Goal: Information Seeking & Learning: Learn about a topic

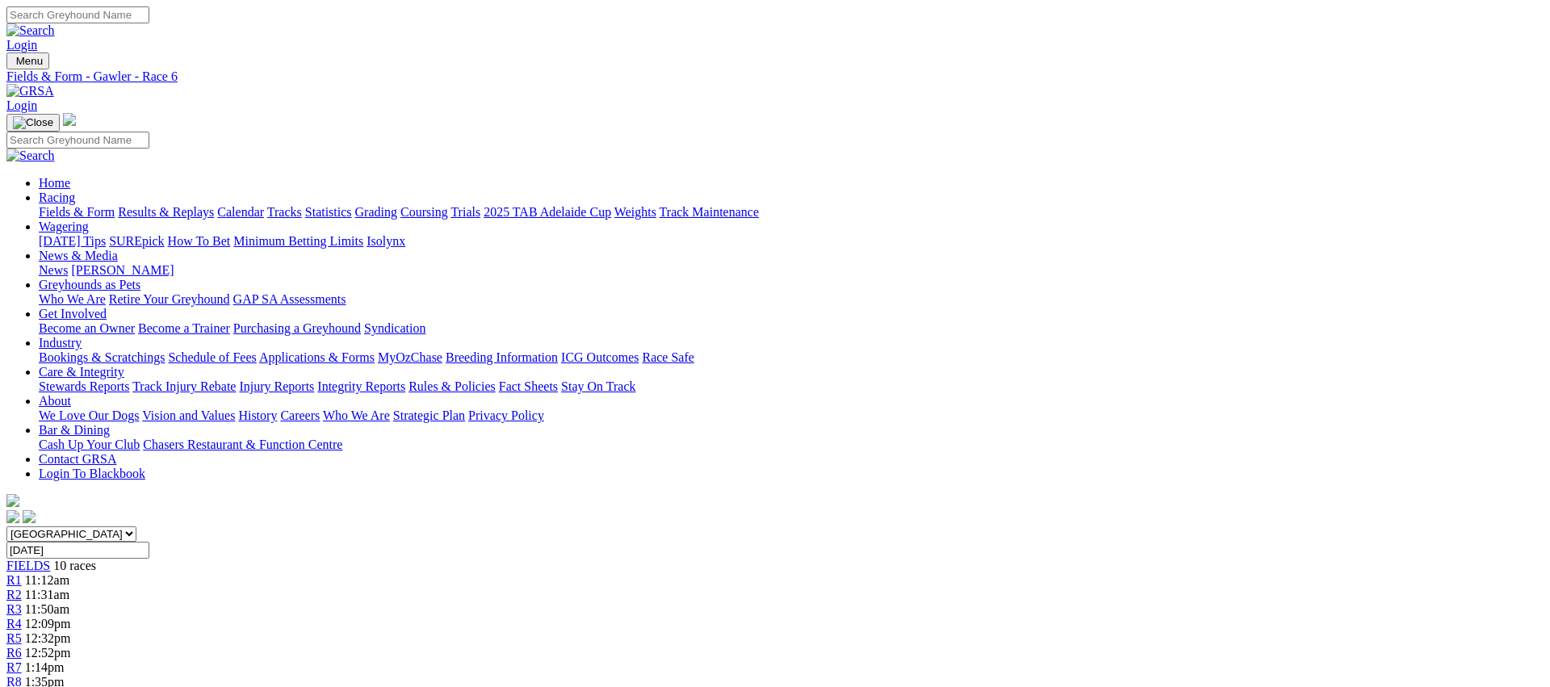
click at [22, 660] on span "R7" at bounding box center [13, 667] width 15 height 14
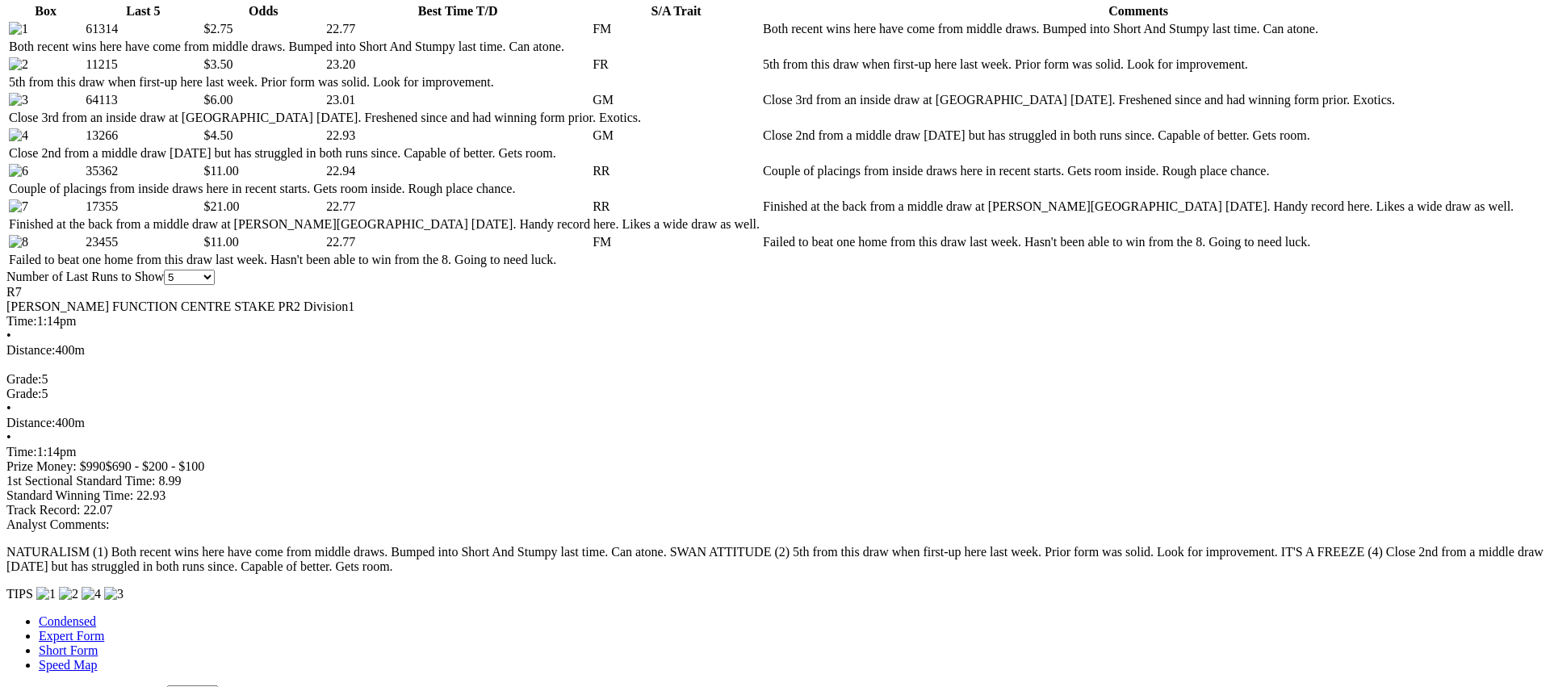
scroll to position [844, 0]
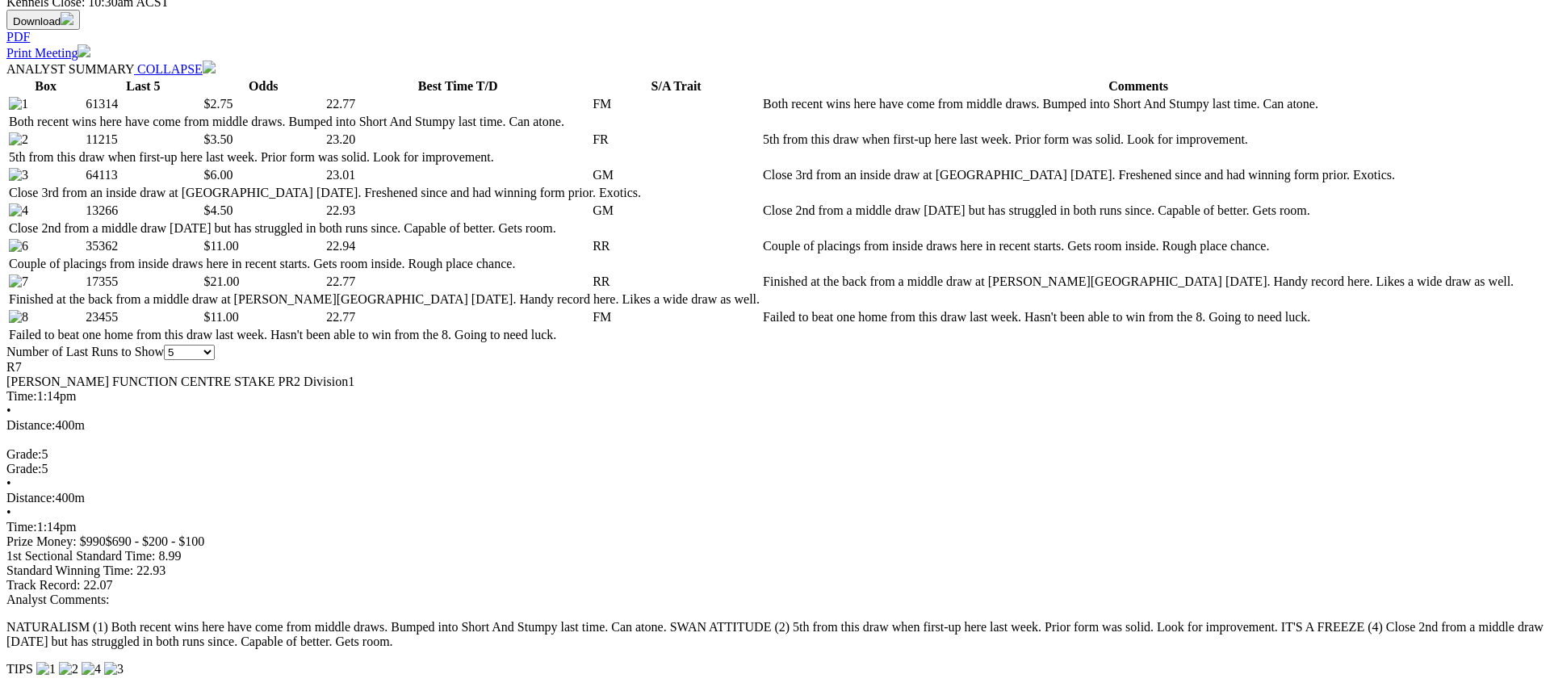
scroll to position [0, 0]
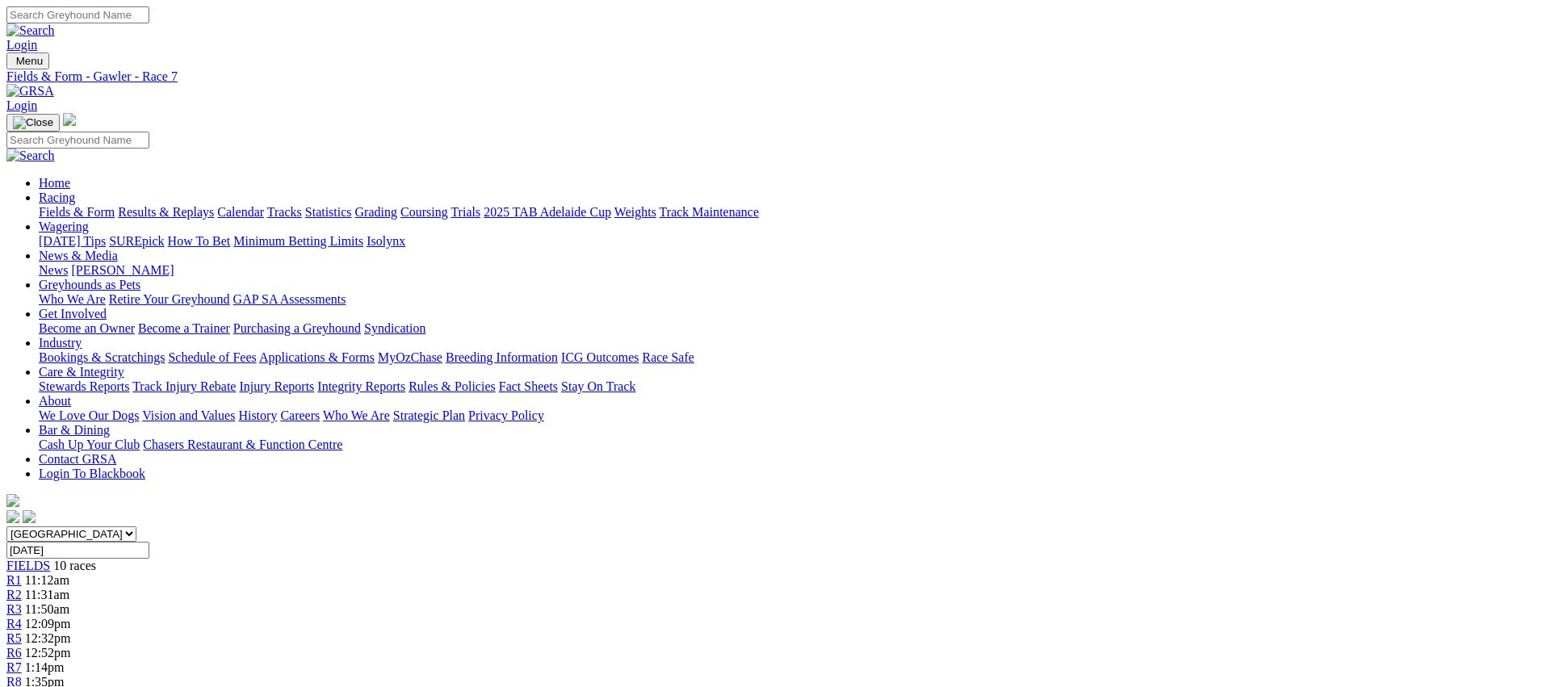
click at [22, 675] on span "R8" at bounding box center [13, 682] width 15 height 14
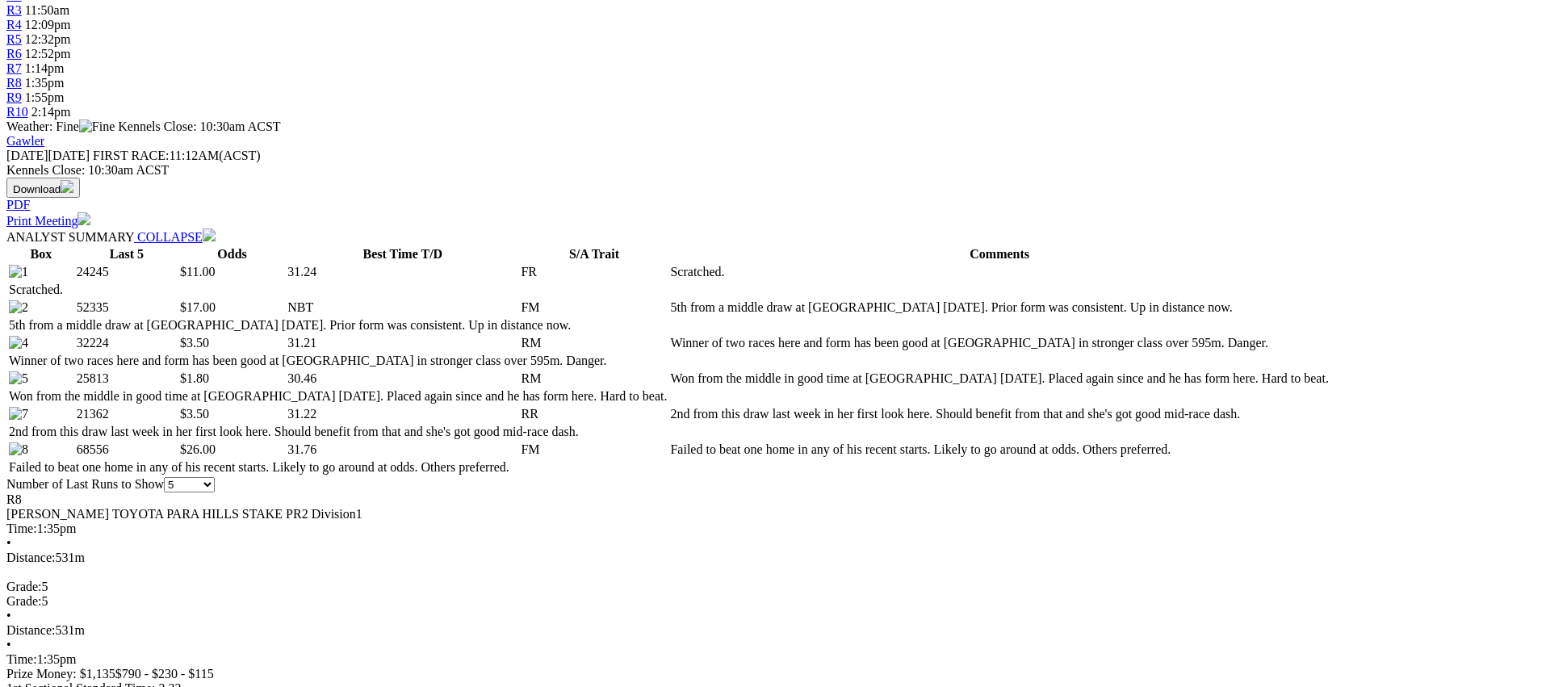
scroll to position [615, 0]
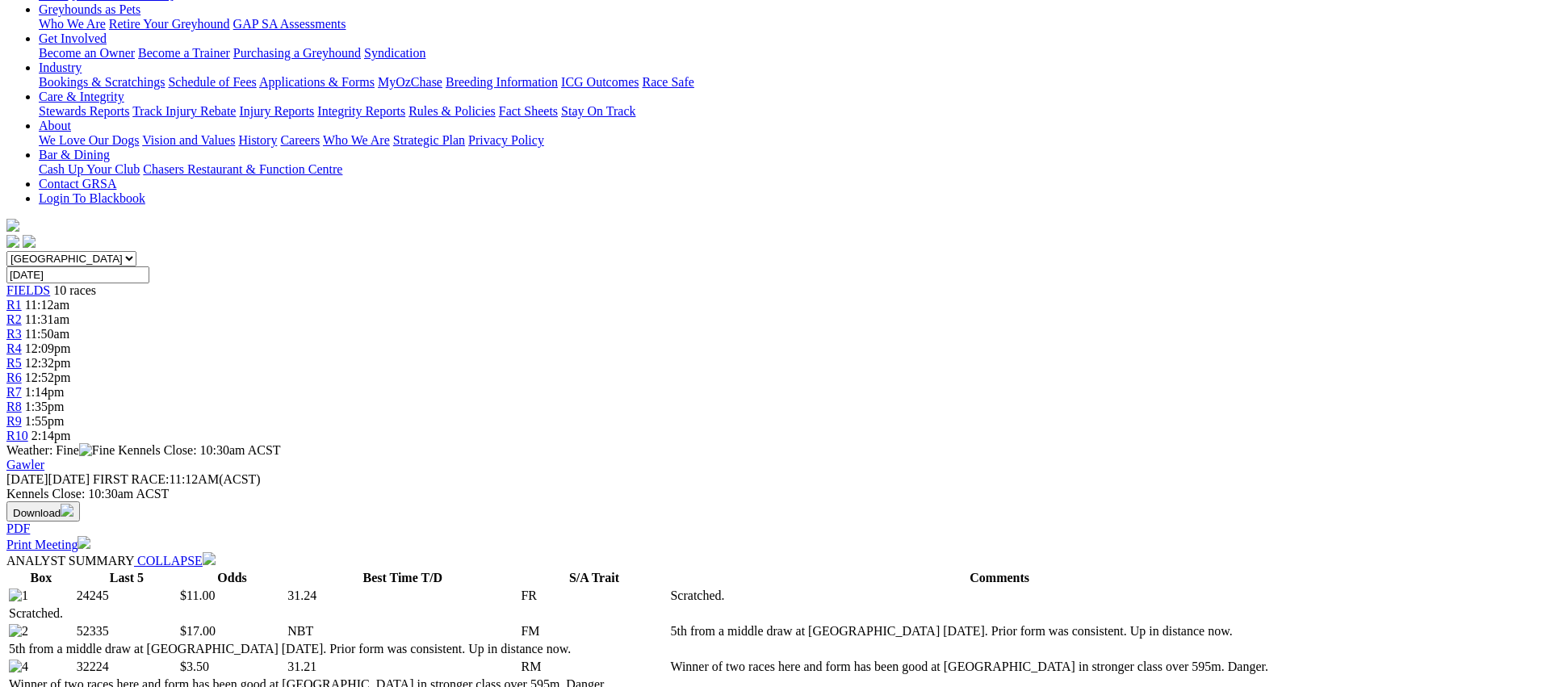
scroll to position [0, 0]
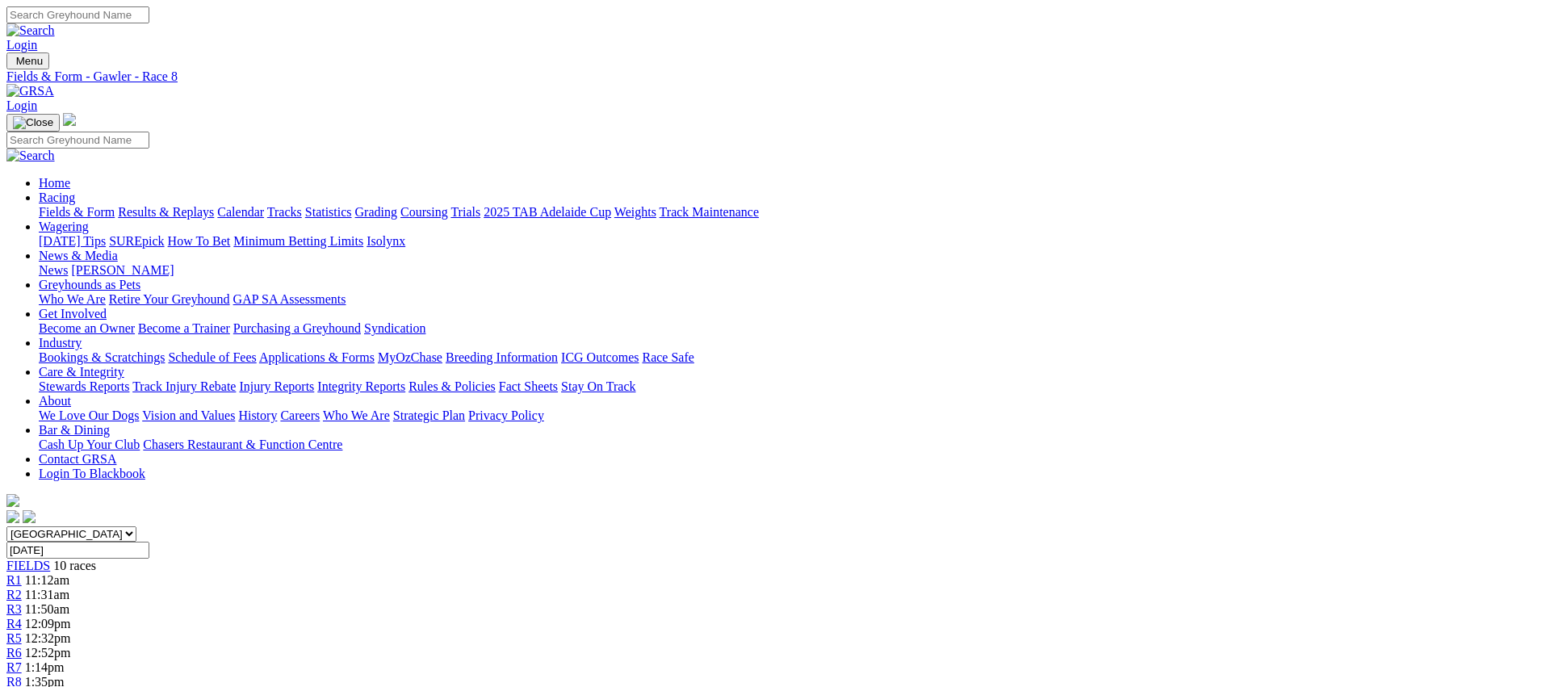
click at [22, 686] on span "R9" at bounding box center [13, 696] width 15 height 14
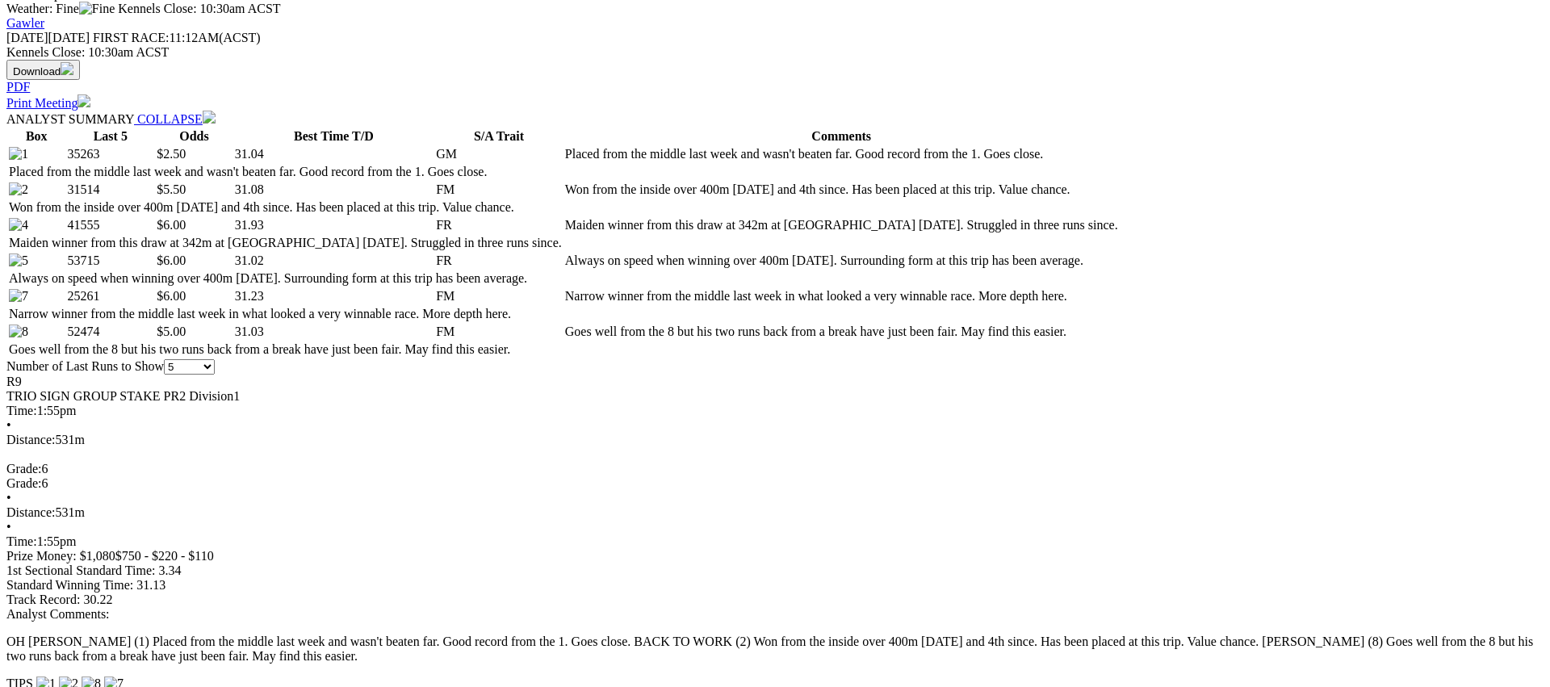
scroll to position [759, 0]
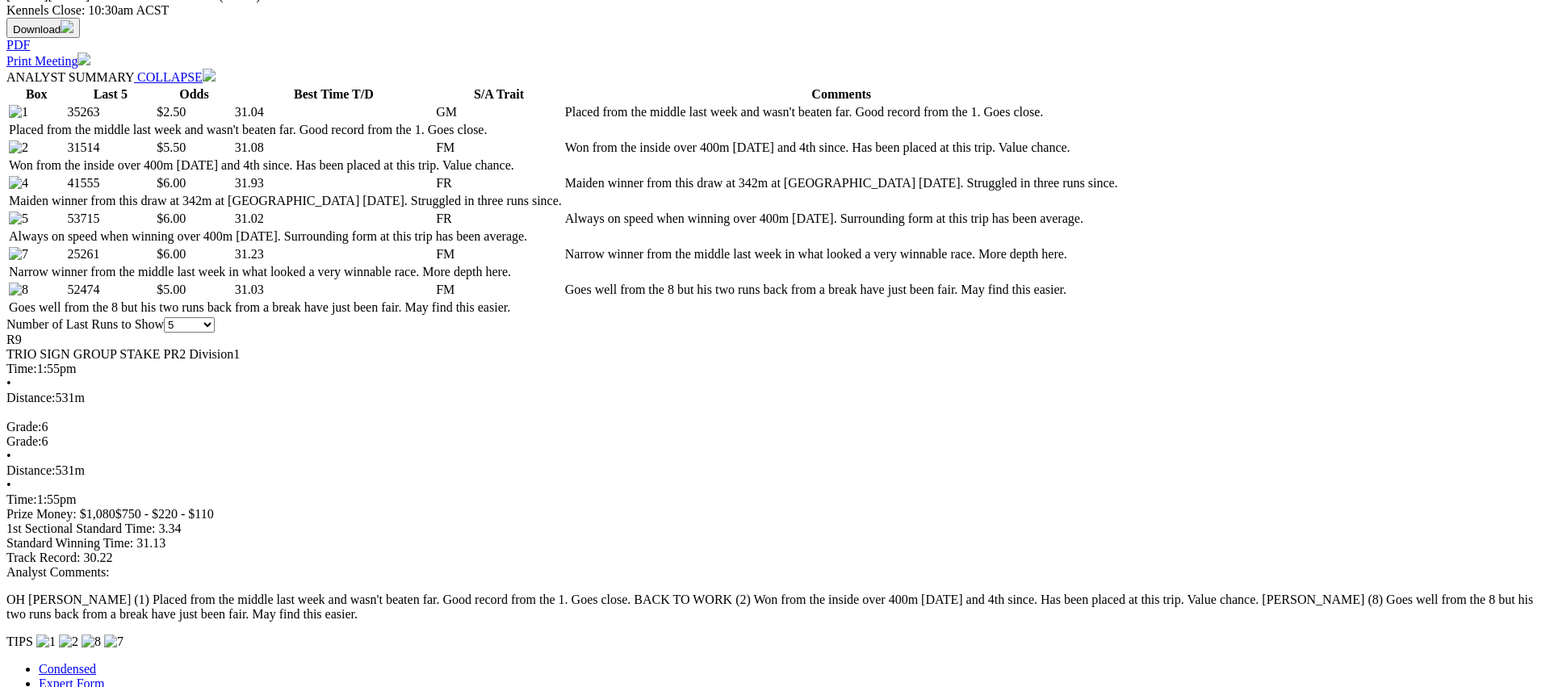
drag, startPoint x: 1296, startPoint y: 276, endPoint x: 1224, endPoint y: 286, distance: 73.3
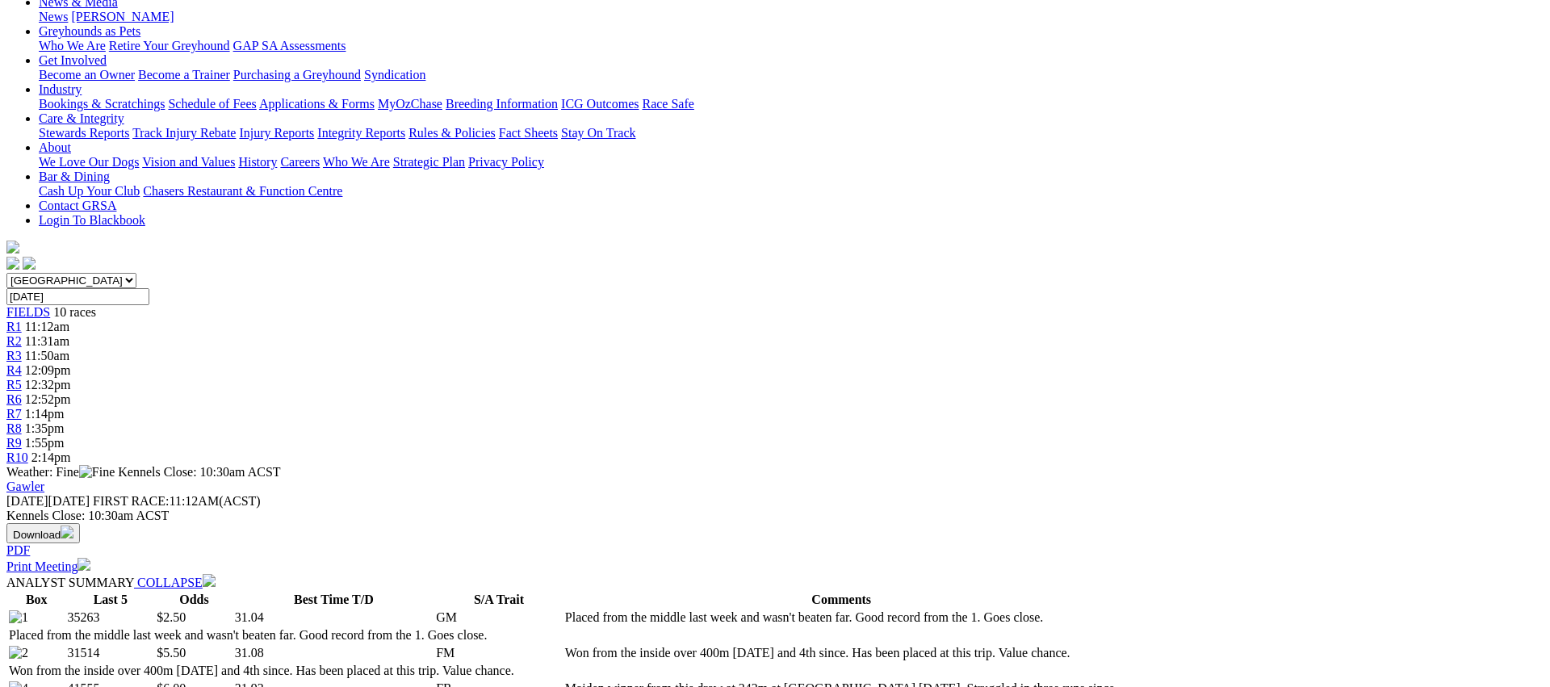
scroll to position [0, 0]
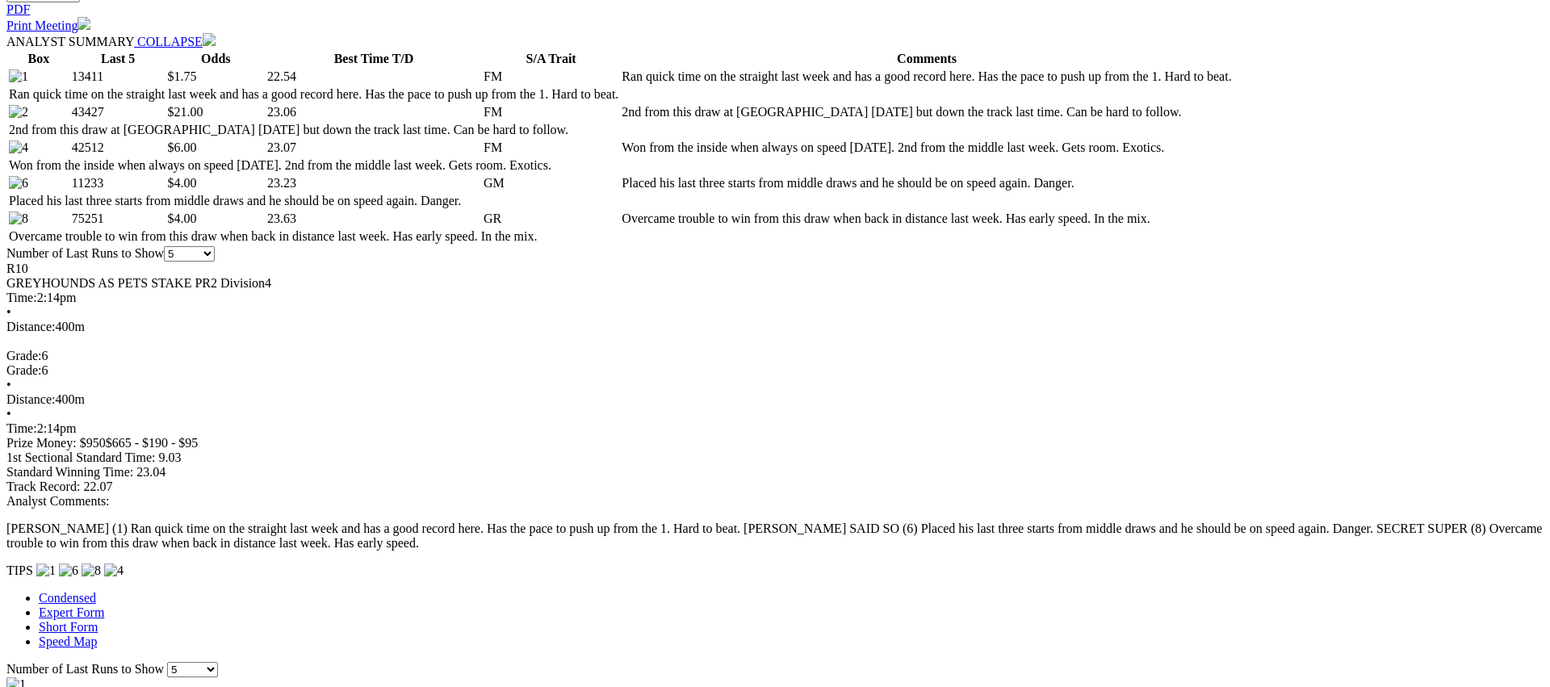
scroll to position [799, 0]
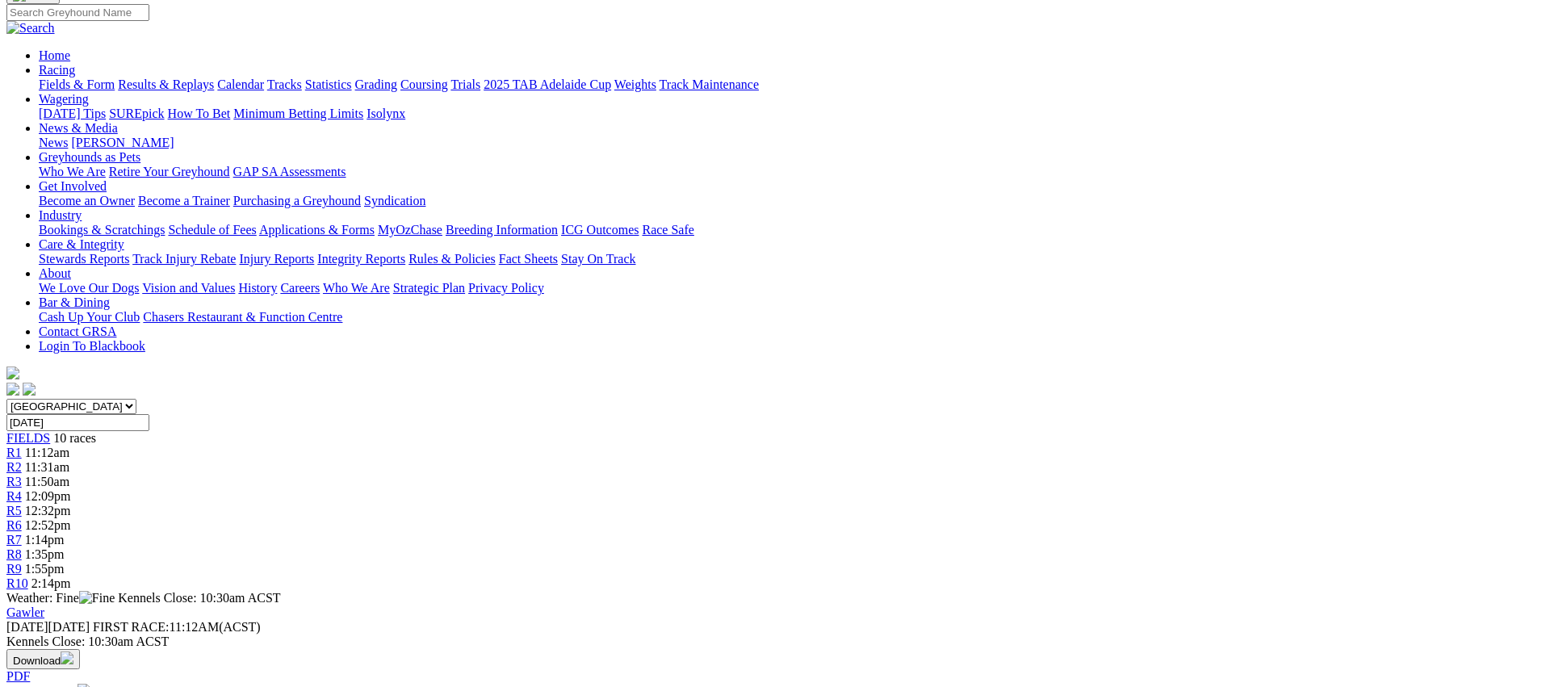
scroll to position [0, 0]
